Goal: Task Accomplishment & Management: Complete application form

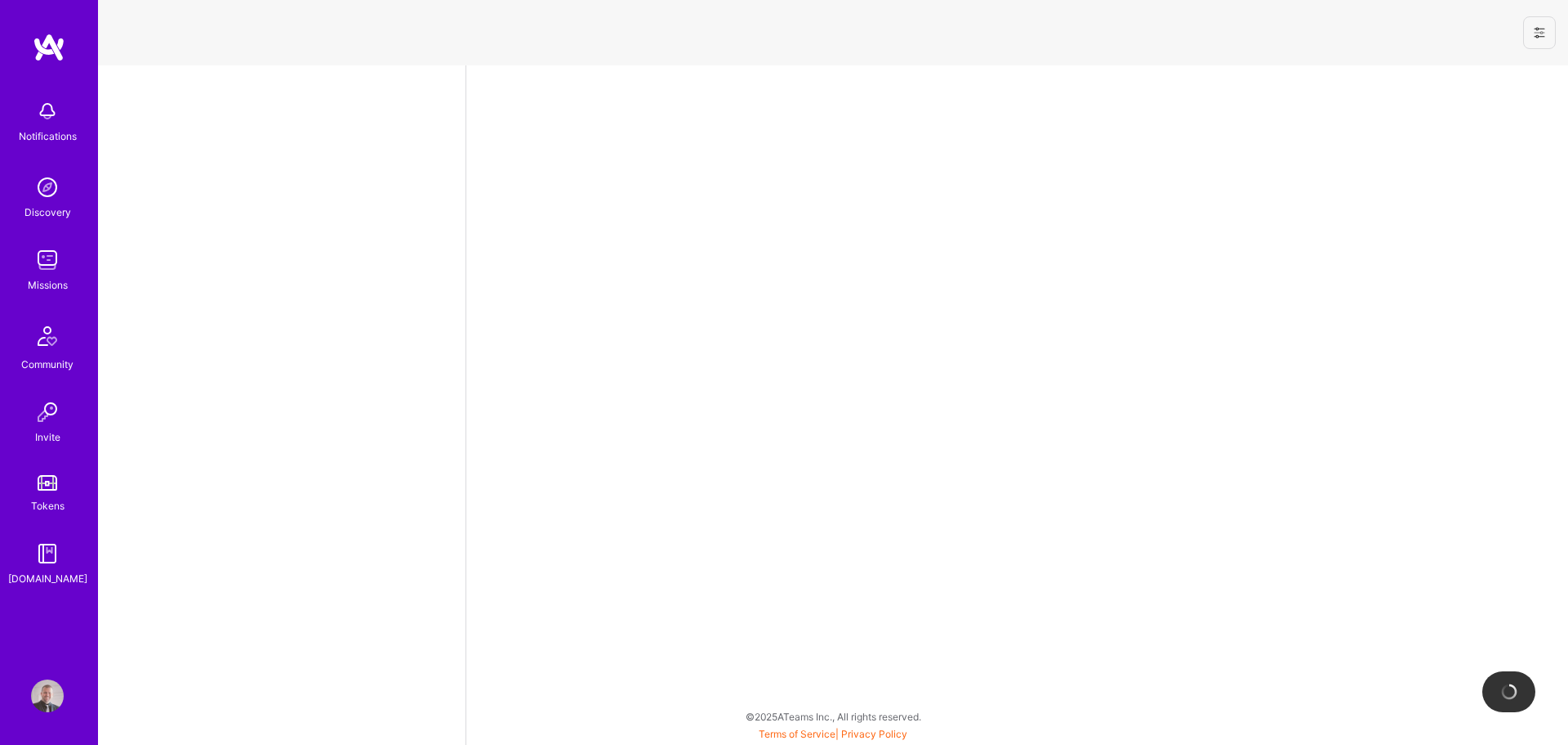
select select "SI"
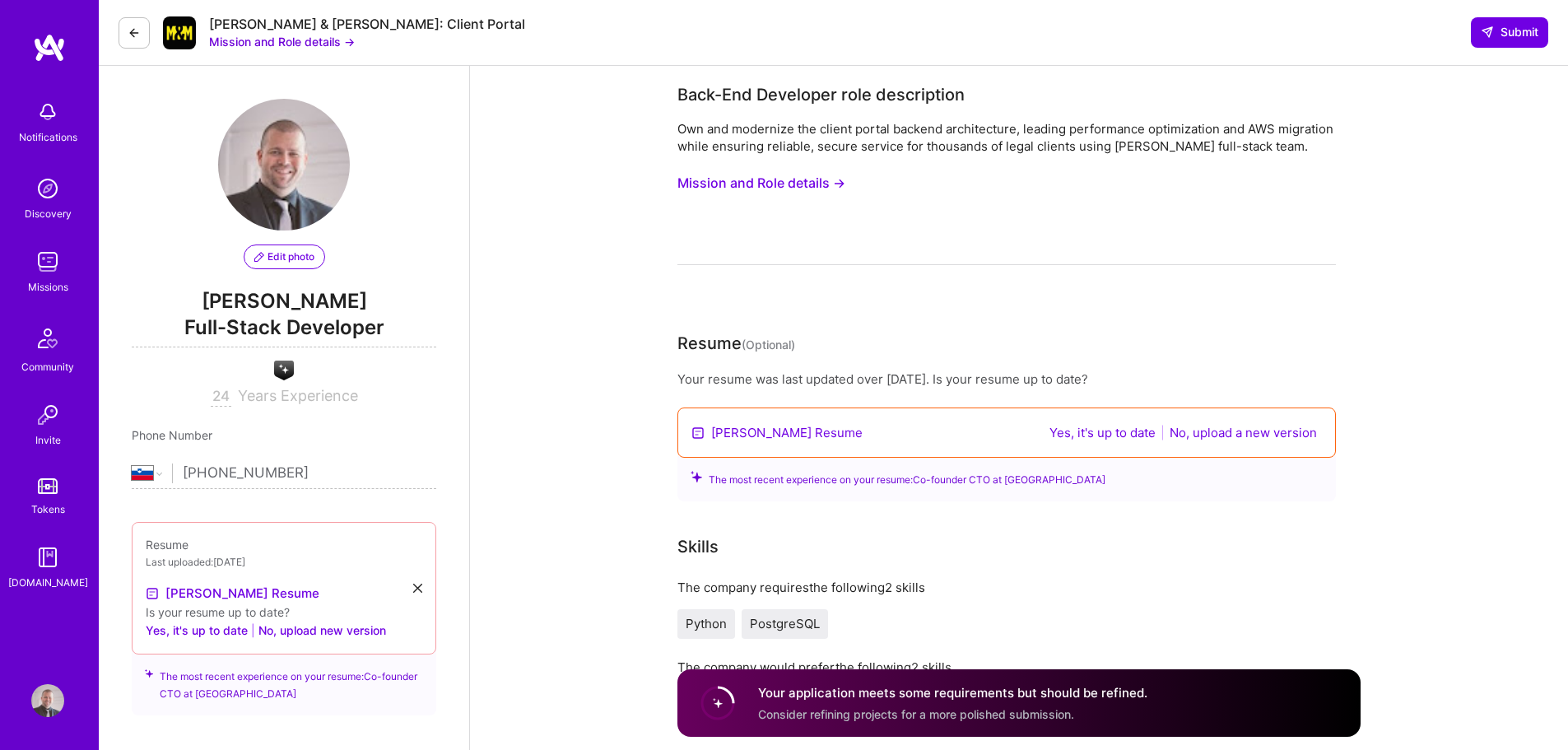
click at [42, 102] on img at bounding box center [47, 111] width 33 height 33
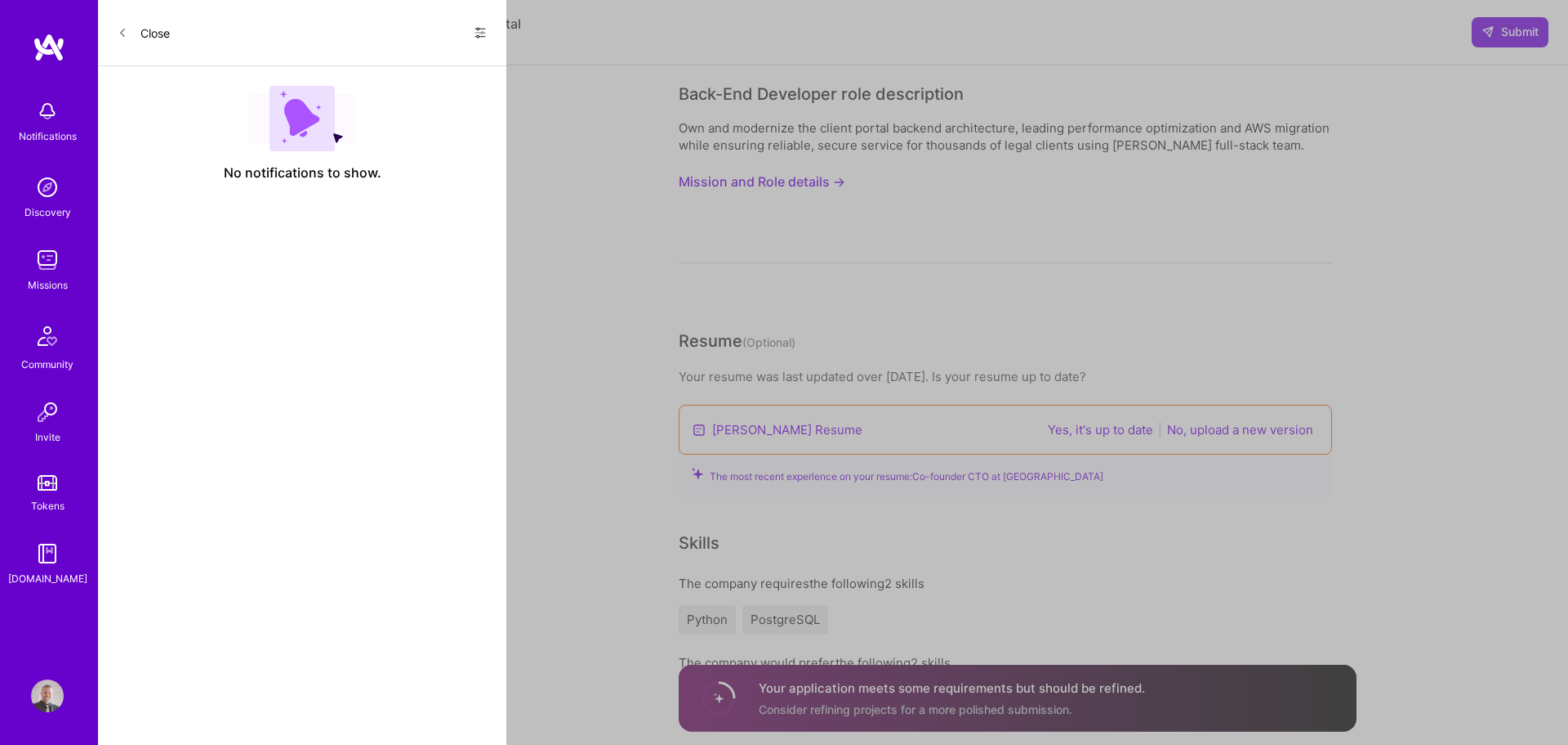
click at [135, 37] on button "Close" at bounding box center [143, 33] width 52 height 27
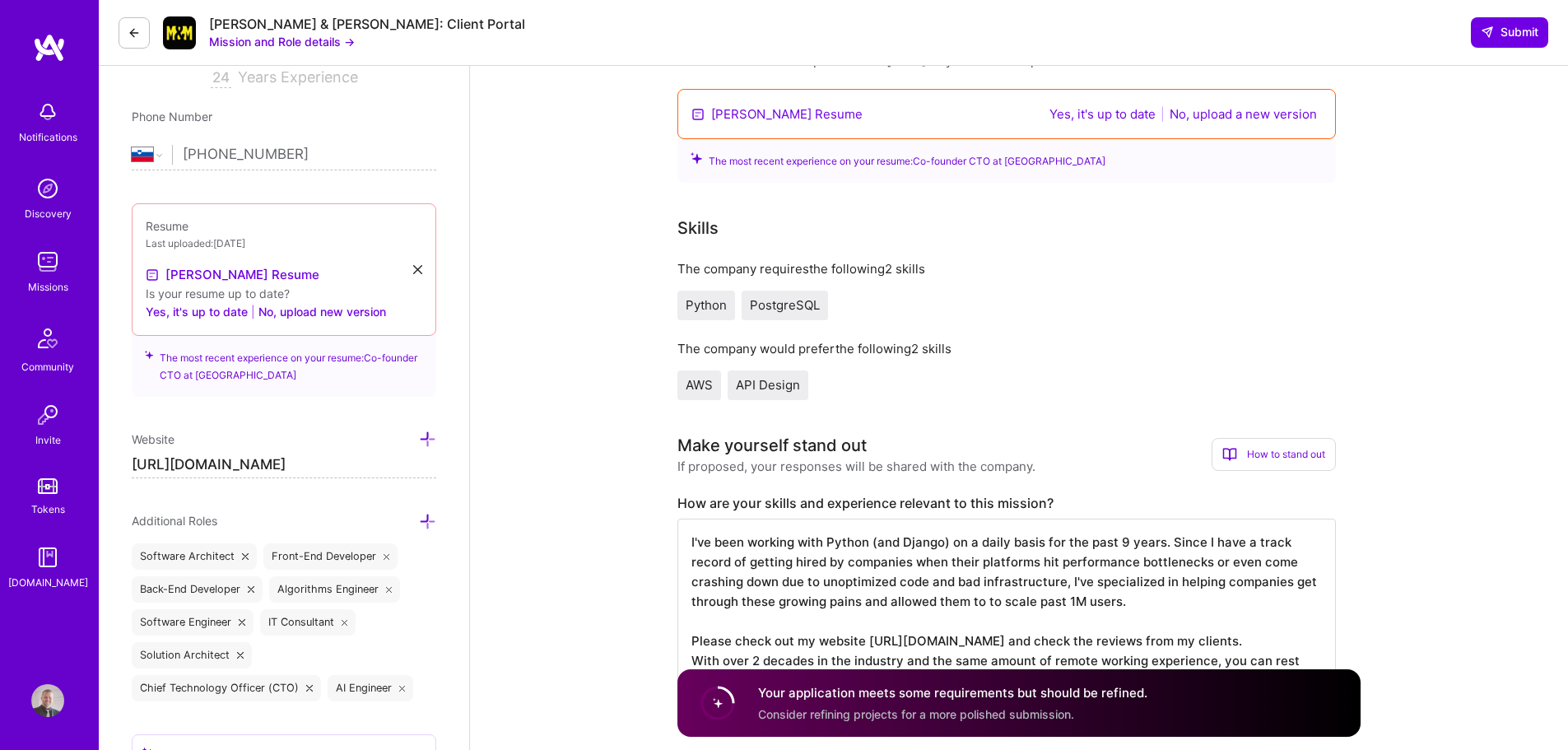
scroll to position [329, 0]
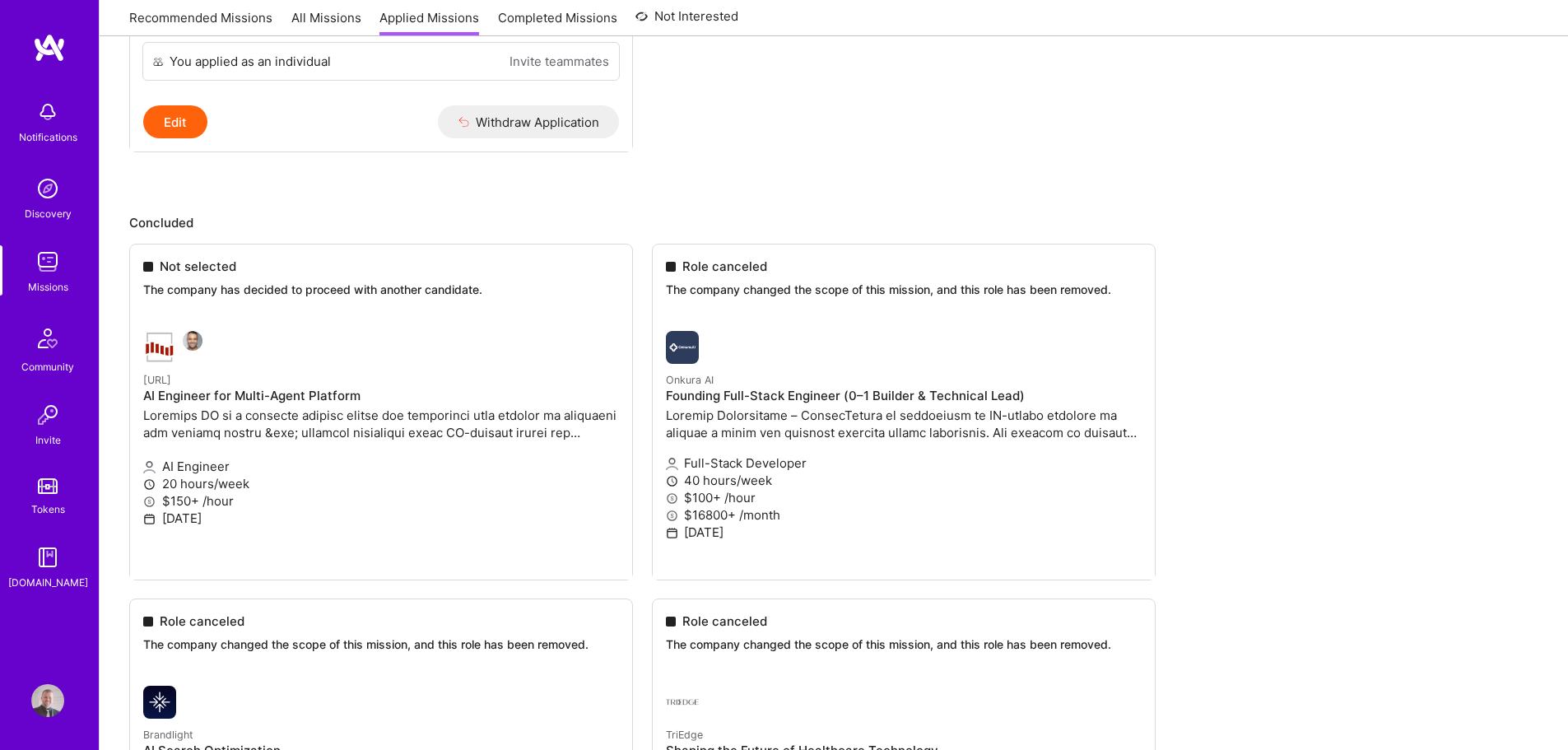
scroll to position [959, 0]
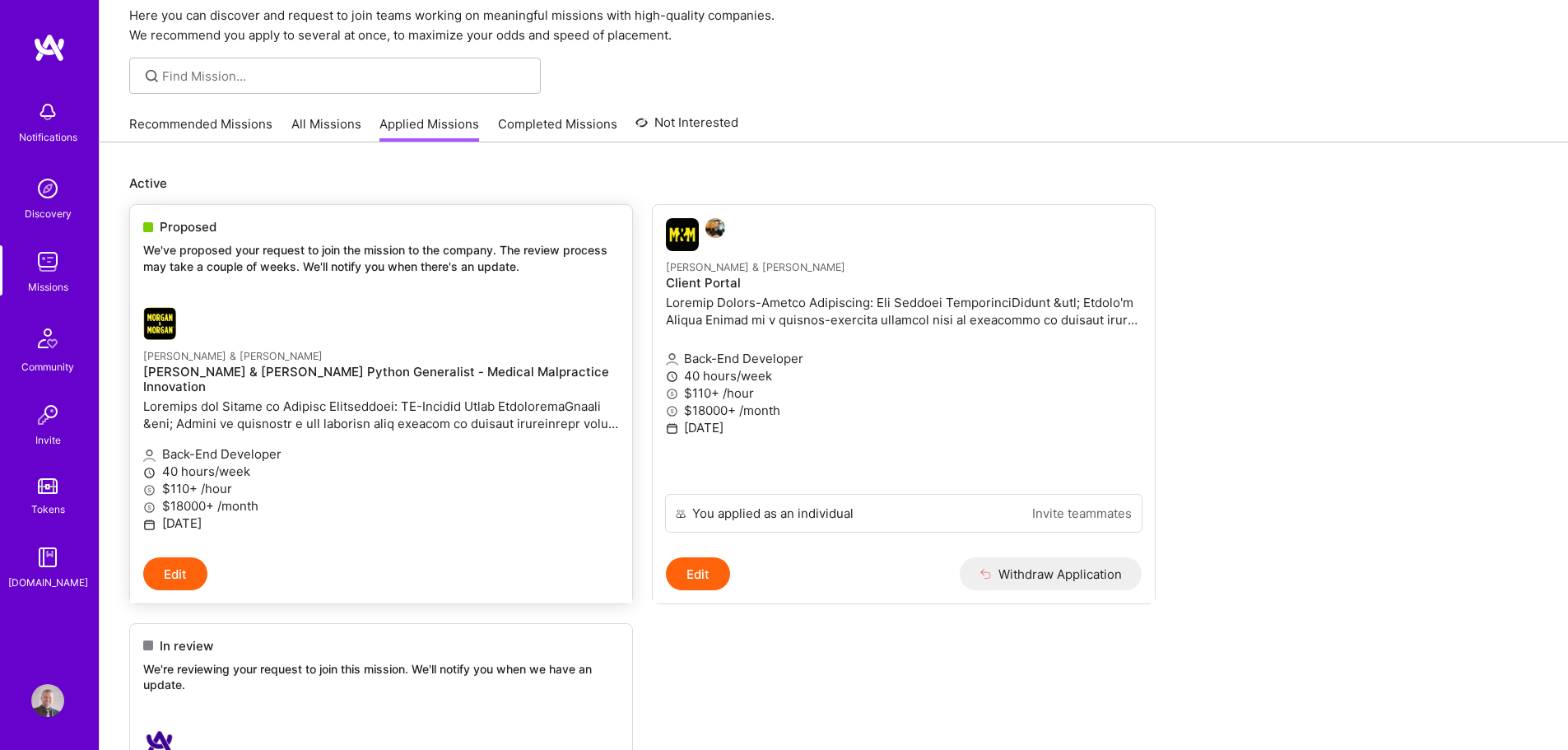
scroll to position [0, 0]
